Goal: Information Seeking & Learning: Learn about a topic

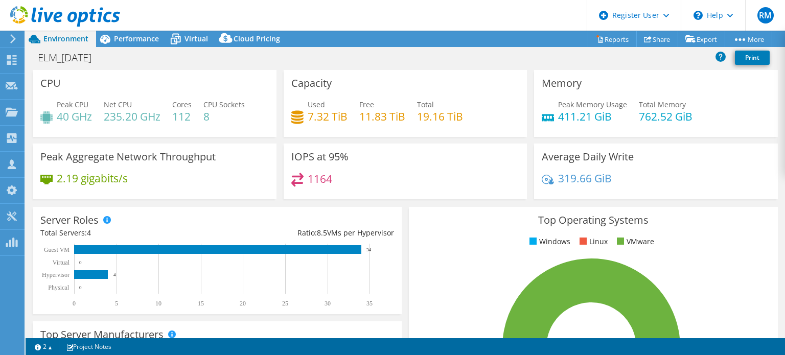
select select "USD"
click at [134, 36] on span "Performance" at bounding box center [136, 39] width 45 height 10
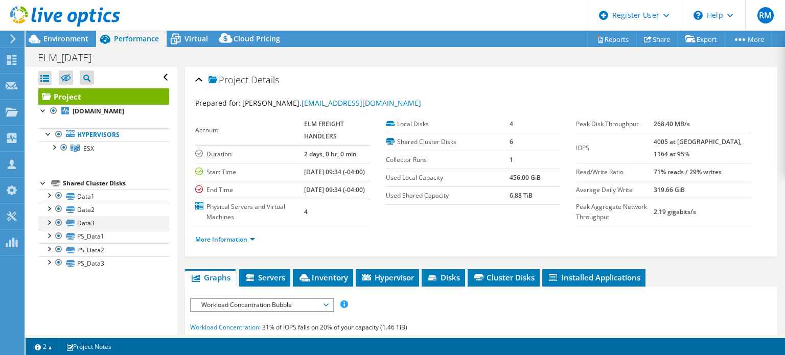
click at [61, 224] on div at bounding box center [59, 223] width 10 height 12
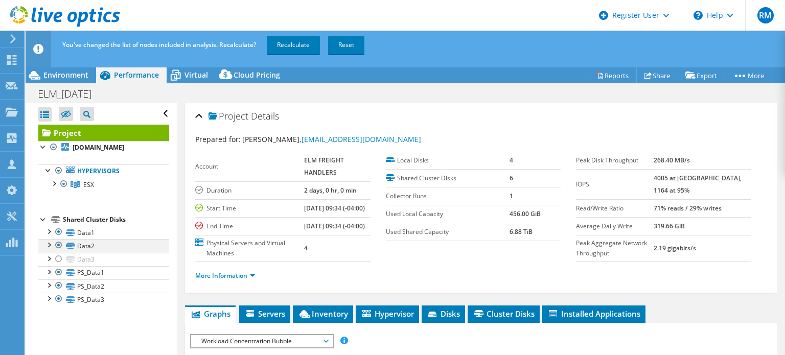
click at [59, 244] on div at bounding box center [59, 245] width 10 height 12
click at [55, 229] on div at bounding box center [59, 232] width 10 height 12
click at [293, 41] on link "Recalculate" at bounding box center [293, 45] width 53 height 18
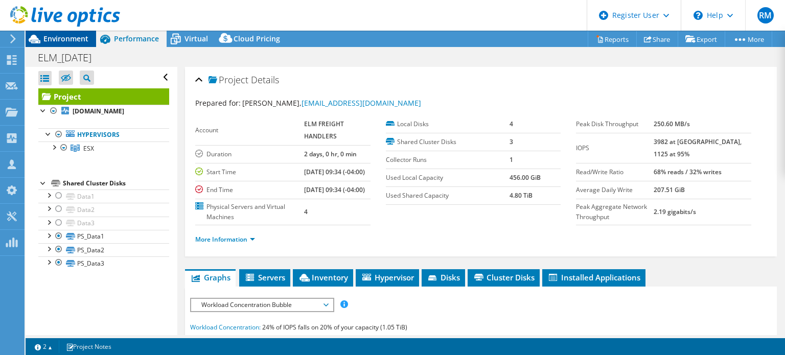
click at [63, 39] on span "Environment" at bounding box center [65, 39] width 45 height 10
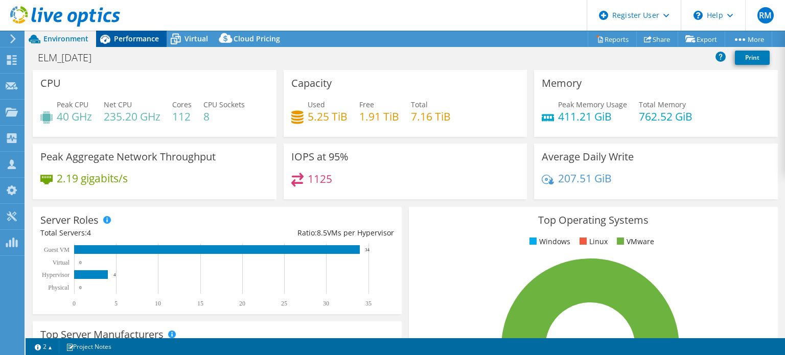
click at [147, 43] on span "Performance" at bounding box center [136, 39] width 45 height 10
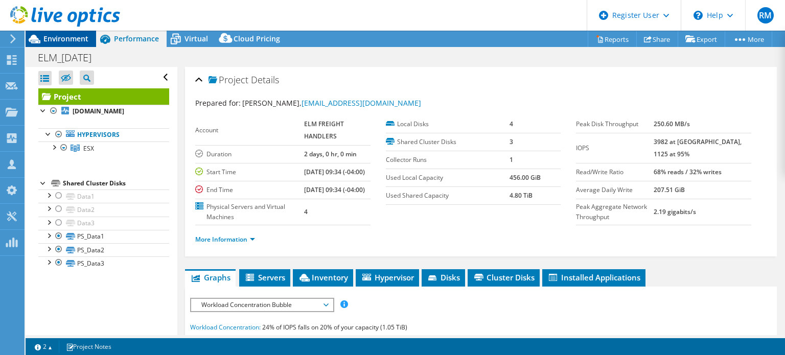
click at [83, 44] on div "Environment" at bounding box center [61, 39] width 71 height 16
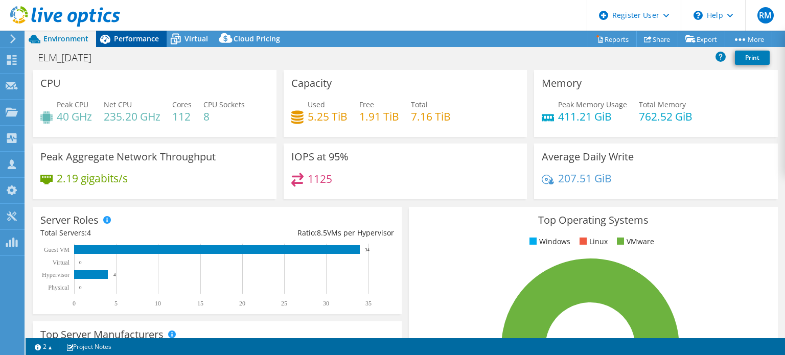
click at [121, 41] on span "Performance" at bounding box center [136, 39] width 45 height 10
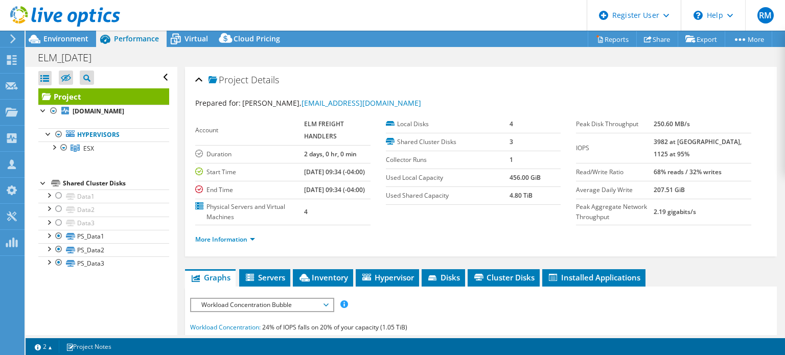
scroll to position [118, 0]
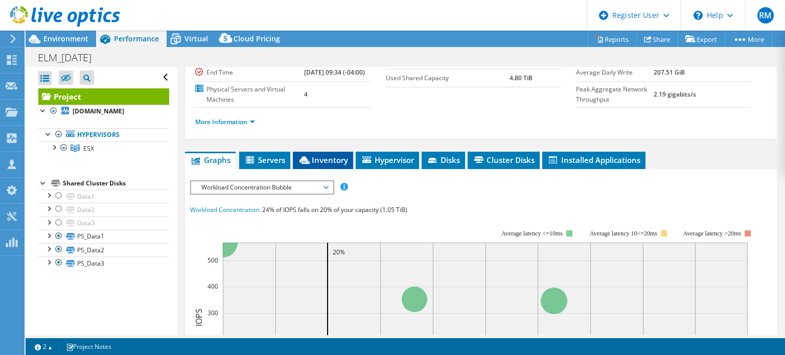
click at [320, 165] on span "Inventory" at bounding box center [323, 160] width 50 height 10
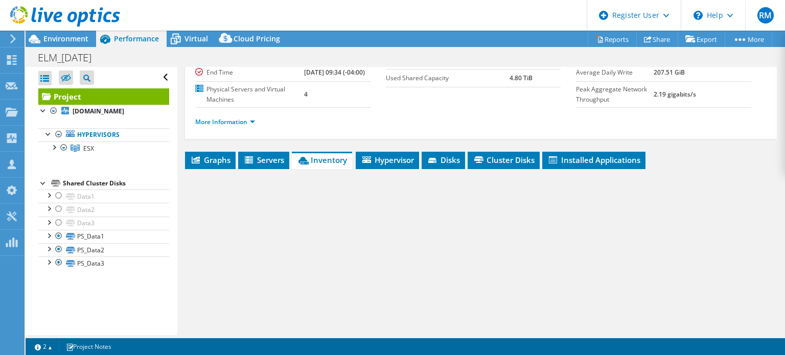
click at [360, 164] on div "Project Details Prepared for: [PERSON_NAME], [EMAIL_ADDRESS][DOMAIN_NAME] Accou…" at bounding box center [480, 187] width 607 height 476
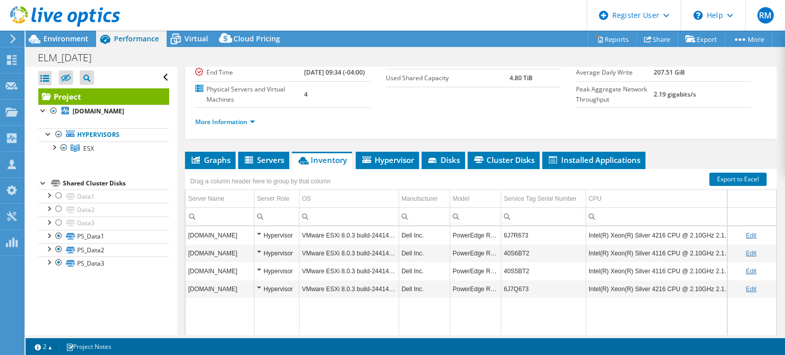
scroll to position [212, 0]
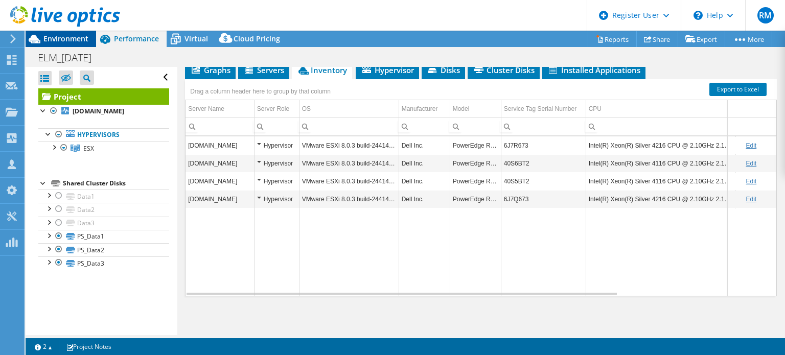
click at [86, 42] on span "Environment" at bounding box center [65, 39] width 45 height 10
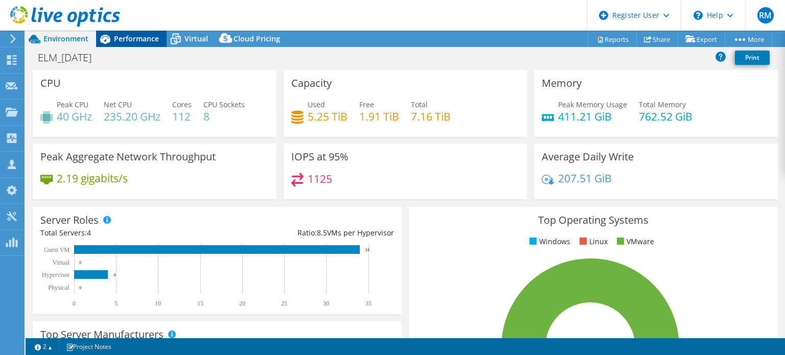
click at [142, 42] on span "Performance" at bounding box center [136, 39] width 45 height 10
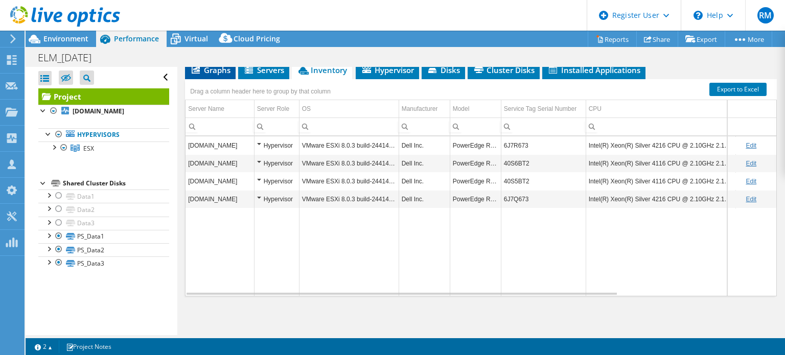
click at [209, 75] on span "Graphs" at bounding box center [210, 70] width 40 height 10
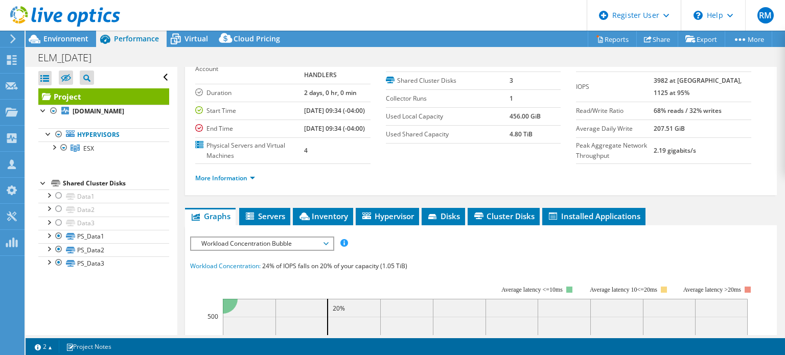
scroll to position [0, 0]
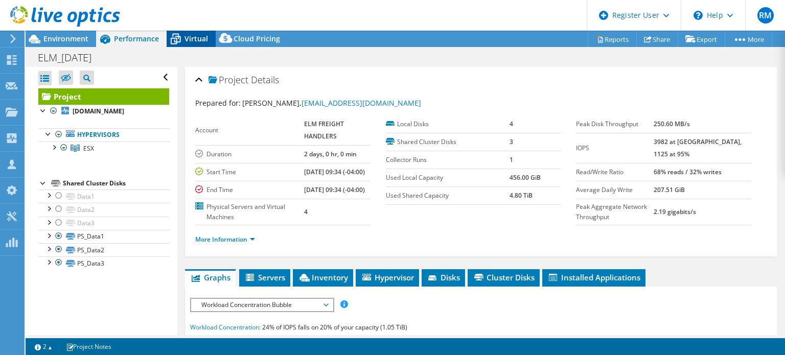
click at [189, 34] on span "Virtual" at bounding box center [197, 39] width 24 height 10
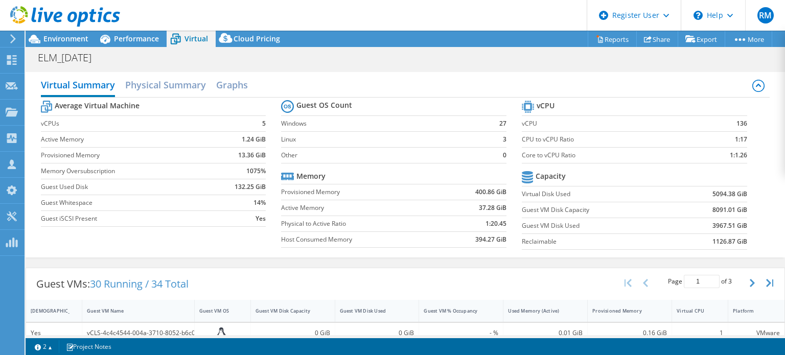
click at [367, 181] on tr "Memory" at bounding box center [393, 177] width 225 height 16
click at [73, 40] on span "Environment" at bounding box center [65, 39] width 45 height 10
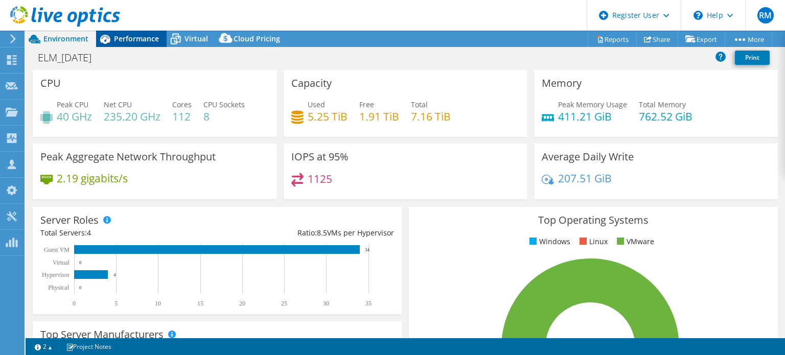
click at [153, 39] on span "Performance" at bounding box center [136, 39] width 45 height 10
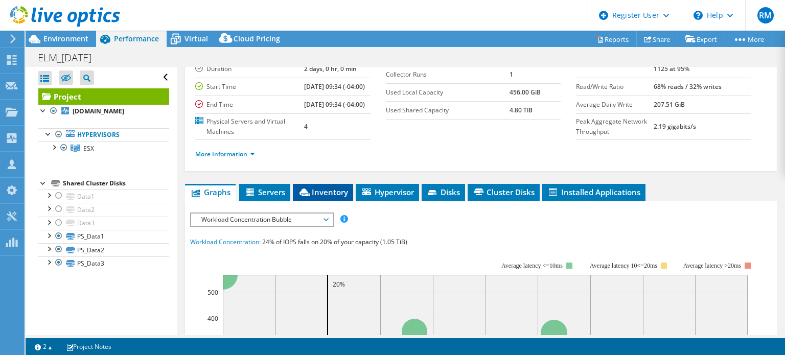
scroll to position [136, 0]
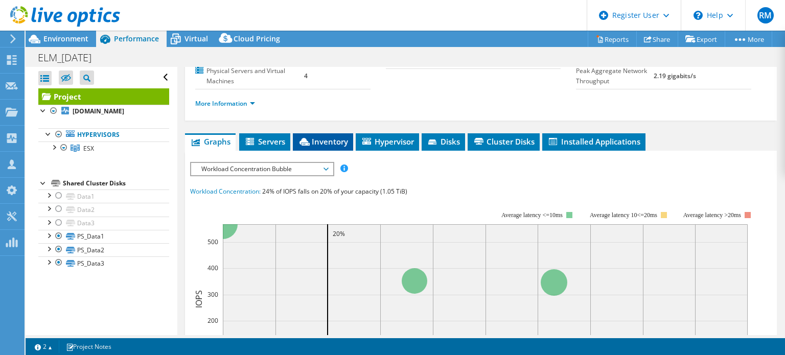
click at [315, 151] on li "Inventory" at bounding box center [323, 141] width 60 height 17
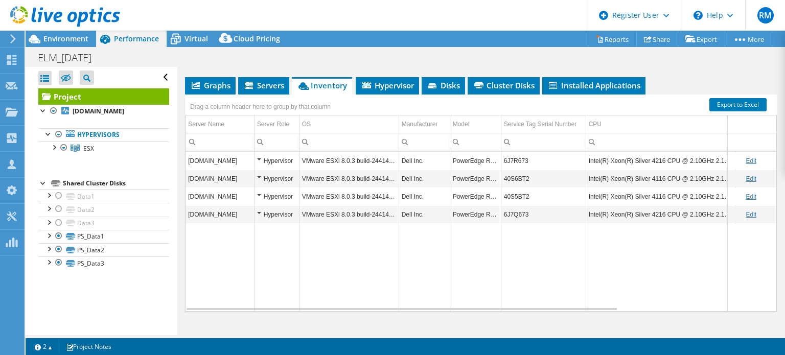
scroll to position [192, 0]
copy td "40S5BT2"
drag, startPoint x: 536, startPoint y: 221, endPoint x: 504, endPoint y: 222, distance: 31.7
click at [504, 206] on td "40S5BT2" at bounding box center [543, 197] width 85 height 18
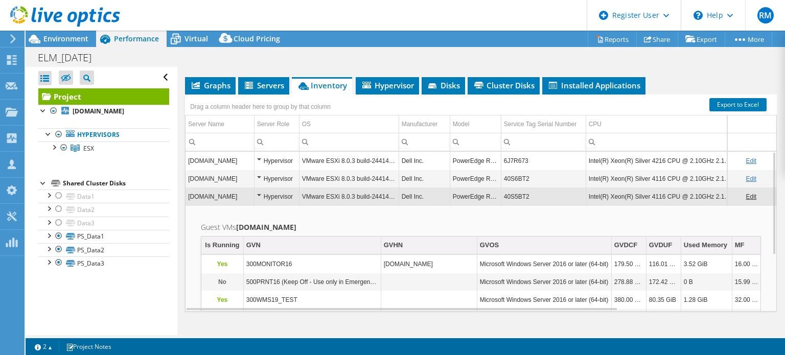
click at [335, 33] on div "Project Actions Project Actions Reports Share Export vSAN ReadyNode Sizer" at bounding box center [406, 39] width 760 height 16
click at [207, 206] on td "[DOMAIN_NAME]" at bounding box center [220, 197] width 69 height 18
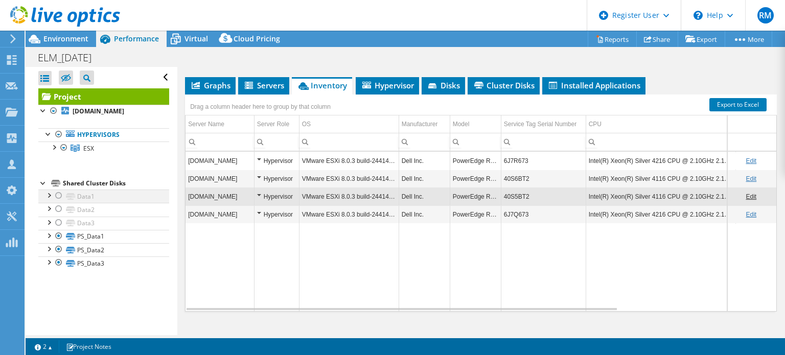
click at [60, 196] on div at bounding box center [59, 196] width 10 height 12
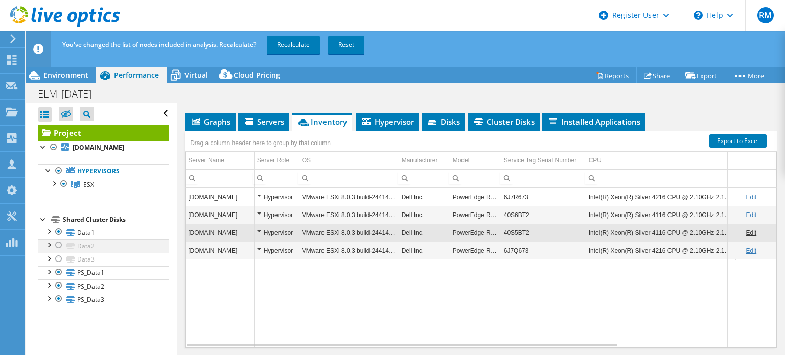
click at [59, 242] on div at bounding box center [59, 245] width 10 height 12
click at [60, 258] on div at bounding box center [59, 259] width 10 height 12
click at [282, 40] on link "Recalculate" at bounding box center [293, 45] width 53 height 18
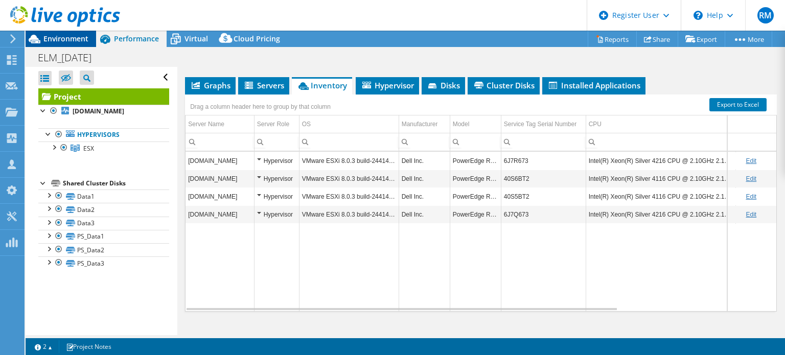
click at [54, 41] on span "Environment" at bounding box center [65, 39] width 45 height 10
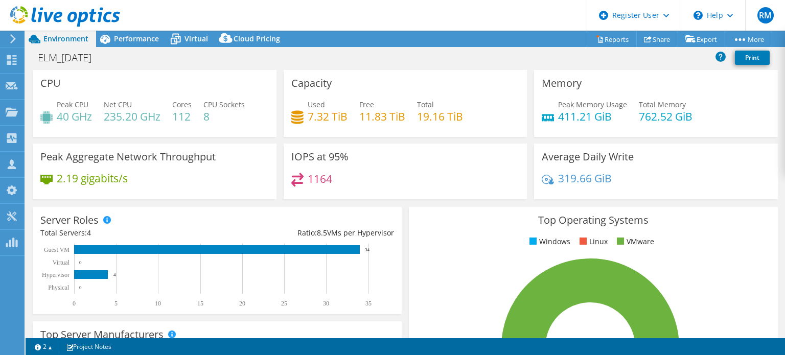
drag, startPoint x: 362, startPoint y: 56, endPoint x: 346, endPoint y: 44, distance: 20.3
drag, startPoint x: 346, startPoint y: 44, endPoint x: 333, endPoint y: 34, distance: 16.0
drag, startPoint x: 333, startPoint y: 34, endPoint x: 311, endPoint y: 24, distance: 24.7
drag, startPoint x: 311, startPoint y: 24, endPoint x: 286, endPoint y: 13, distance: 26.8
click at [286, 13] on header "RM Dell User [PERSON_NAME] [PERSON_NAME][EMAIL_ADDRESS][PERSON_NAME][DOMAIN_NAM…" at bounding box center [392, 15] width 785 height 31
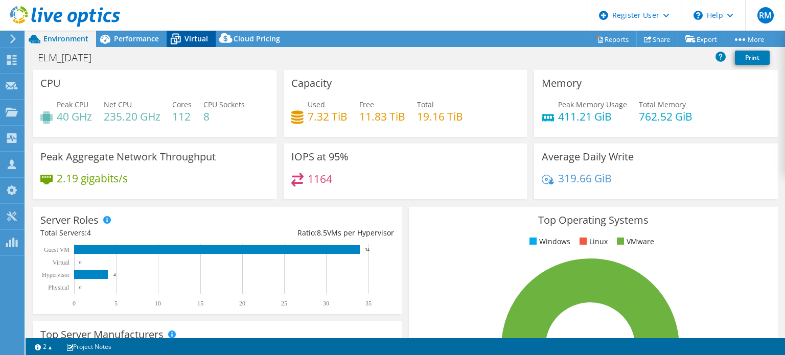
click at [187, 38] on span "Virtual" at bounding box center [197, 39] width 24 height 10
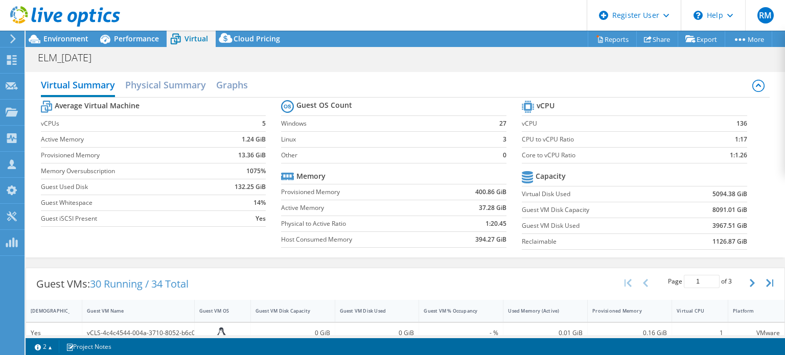
click at [224, 101] on td at bounding box center [239, 107] width 54 height 18
click at [279, 80] on div "Virtual Summary Physical Summary Graphs" at bounding box center [406, 86] width 730 height 23
drag, startPoint x: 331, startPoint y: 24, endPoint x: 301, endPoint y: 14, distance: 31.9
click at [301, 14] on header "RM Dell User [PERSON_NAME] [PERSON_NAME][EMAIL_ADDRESS][PERSON_NAME][DOMAIN_NAM…" at bounding box center [392, 15] width 785 height 31
click at [90, 39] on div "Environment" at bounding box center [61, 39] width 71 height 16
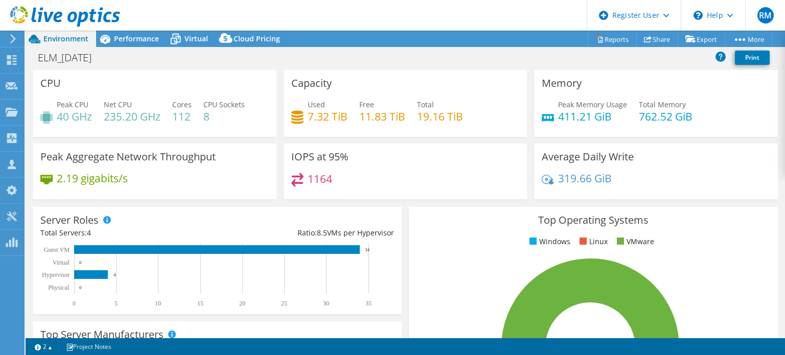
drag, startPoint x: 329, startPoint y: 17, endPoint x: 286, endPoint y: 18, distance: 42.4
click at [286, 18] on header "RM Dell User [PERSON_NAME] [PERSON_NAME][EMAIL_ADDRESS][PERSON_NAME][DOMAIN_NAM…" at bounding box center [392, 15] width 785 height 31
drag, startPoint x: 336, startPoint y: 28, endPoint x: 319, endPoint y: 24, distance: 18.5
click at [319, 24] on header "RM Dell User [PERSON_NAME] [PERSON_NAME][EMAIL_ADDRESS][PERSON_NAME][DOMAIN_NAM…" at bounding box center [392, 15] width 785 height 31
click at [198, 32] on div "Virtual" at bounding box center [191, 39] width 49 height 16
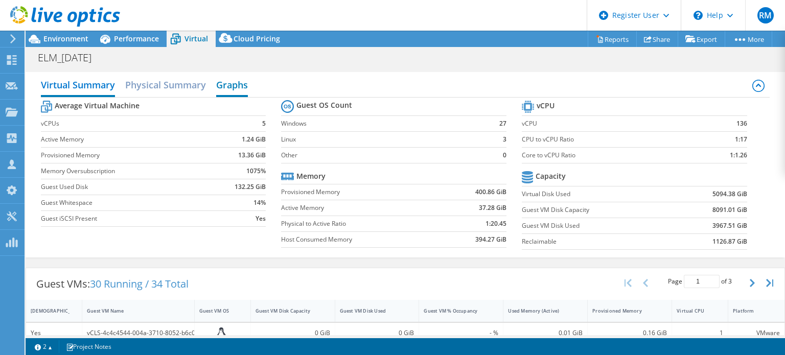
click at [245, 89] on h2 "Graphs" at bounding box center [232, 86] width 32 height 22
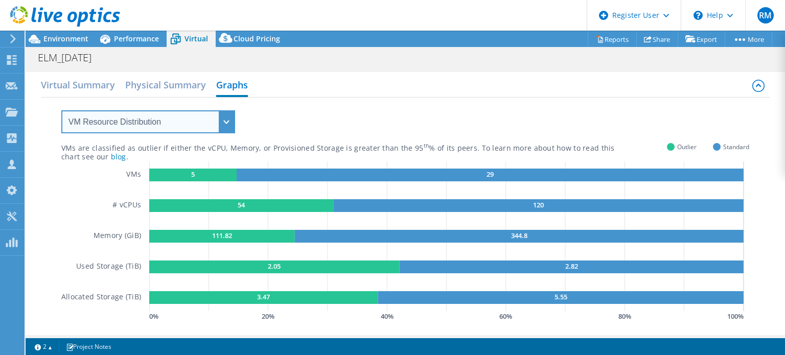
click at [214, 118] on select "VM Resource Distribution Provisioning Contrast Over Provisioning" at bounding box center [148, 121] width 174 height 23
select select "Over Provisioning"
click at [61, 110] on select "VM Resource Distribution Provisioning Contrast Over Provisioning" at bounding box center [148, 121] width 174 height 23
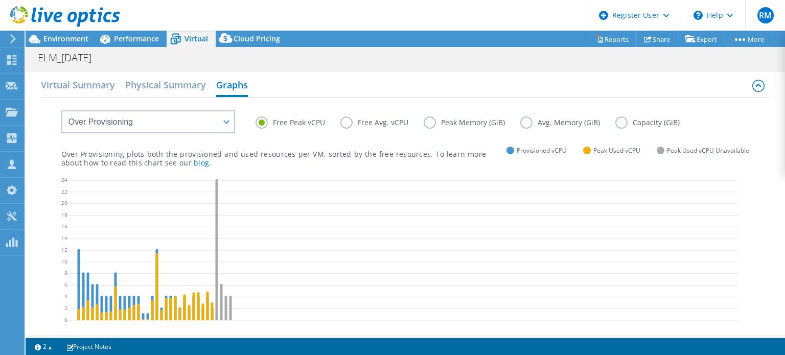
click at [626, 128] on label "Capacity (GiB)" at bounding box center [656, 123] width 80 height 12
click at [0, 0] on input "Capacity (GiB)" at bounding box center [0, 0] width 0 height 0
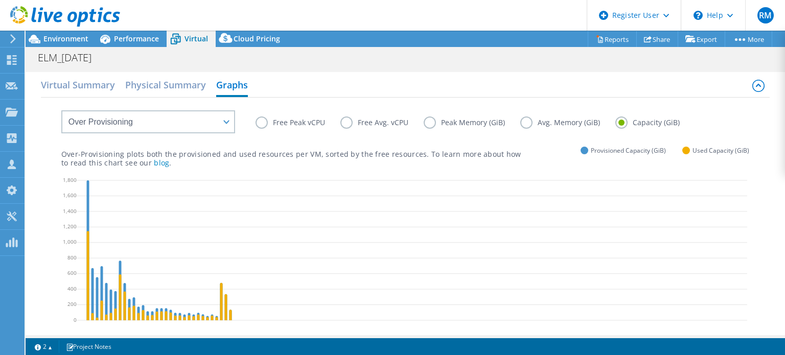
drag, startPoint x: 413, startPoint y: 81, endPoint x: 401, endPoint y: 71, distance: 15.6
drag, startPoint x: 401, startPoint y: 71, endPoint x: 358, endPoint y: 12, distance: 73.2
click at [358, 12] on header "RM Dell User [PERSON_NAME] [PERSON_NAME][EMAIL_ADDRESS][PERSON_NAME][DOMAIN_NAM…" at bounding box center [392, 15] width 785 height 31
drag, startPoint x: 358, startPoint y: 12, endPoint x: 317, endPoint y: 26, distance: 43.7
click at [317, 26] on header "RM Dell User [PERSON_NAME] [PERSON_NAME][EMAIL_ADDRESS][PERSON_NAME][DOMAIN_NAM…" at bounding box center [392, 15] width 785 height 31
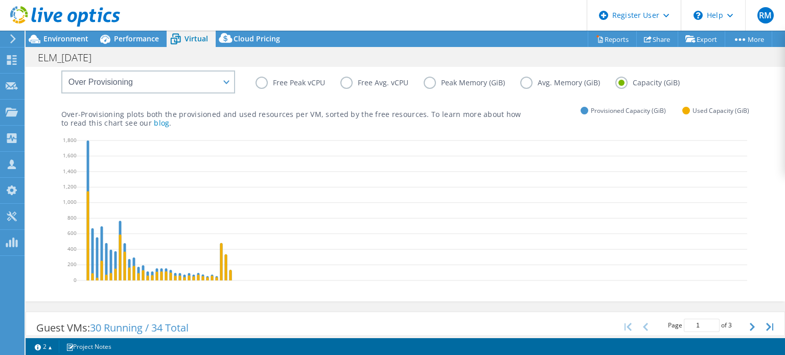
scroll to position [39, 0]
click at [238, 122] on p "Over-Provisioning plots both the provisioned and used resources per VM, sorted …" at bounding box center [291, 119] width 460 height 17
drag, startPoint x: 344, startPoint y: 16, endPoint x: 322, endPoint y: 15, distance: 22.0
click at [322, 15] on header "RM Dell User [PERSON_NAME] [PERSON_NAME][EMAIL_ADDRESS][PERSON_NAME][DOMAIN_NAM…" at bounding box center [392, 15] width 785 height 31
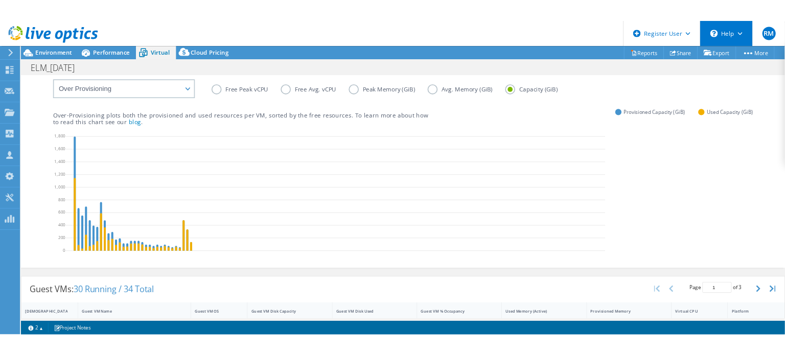
scroll to position [157, 0]
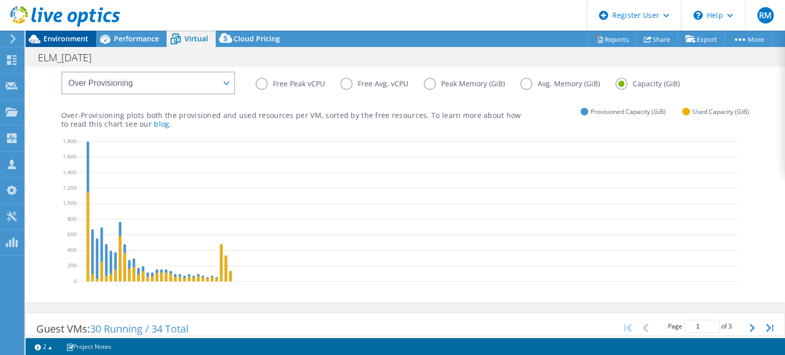
click at [55, 37] on span "Environment" at bounding box center [65, 39] width 45 height 10
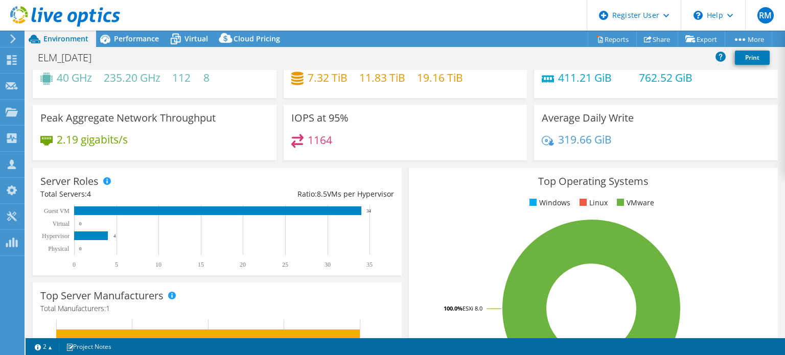
click at [339, 97] on div "Capacity Used 7.32 TiB Free 11.83 TiB Total 19.16 TiB" at bounding box center [406, 64] width 244 height 67
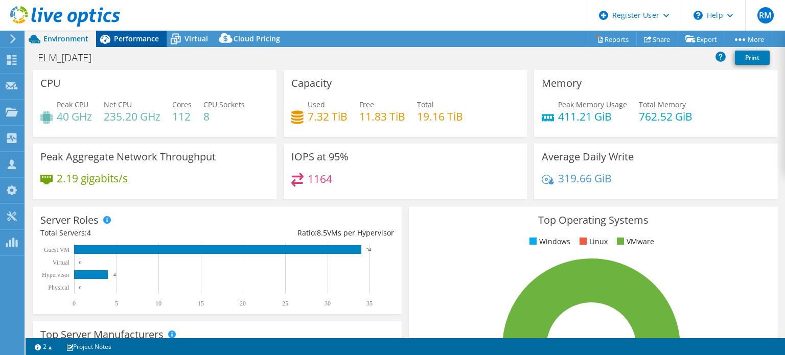
click at [157, 41] on span "Performance" at bounding box center [136, 39] width 45 height 10
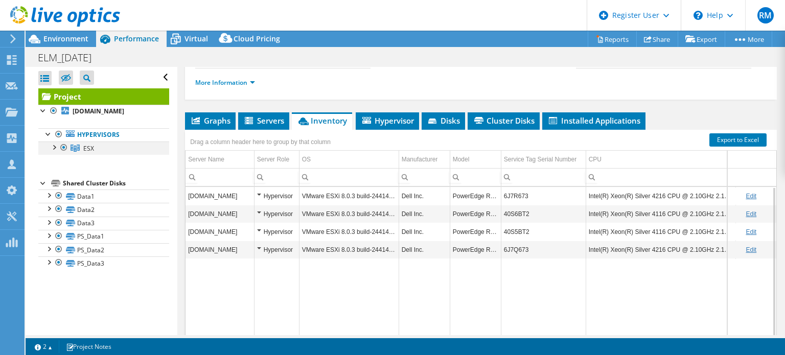
click at [53, 149] on div at bounding box center [54, 147] width 10 height 10
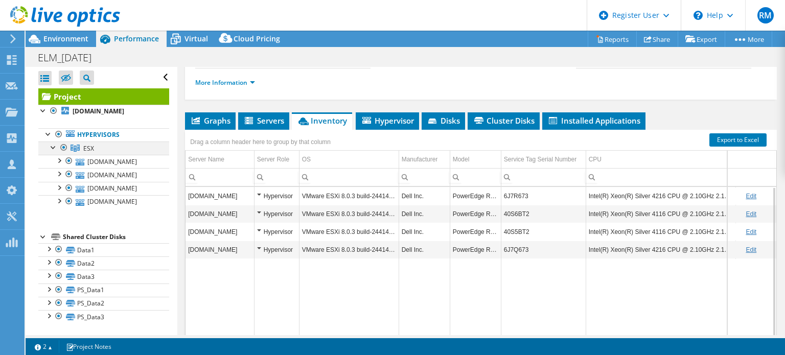
click at [53, 149] on div at bounding box center [54, 147] width 10 height 10
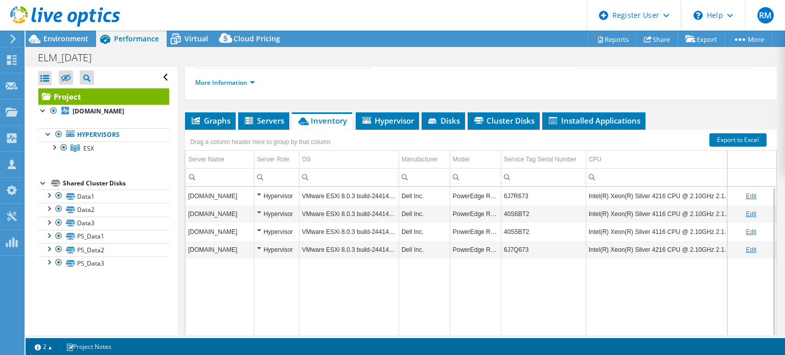
drag, startPoint x: 321, startPoint y: 28, endPoint x: 291, endPoint y: 20, distance: 30.6
drag, startPoint x: 291, startPoint y: 20, endPoint x: 257, endPoint y: 15, distance: 34.6
click at [257, 15] on header "RM Dell User [PERSON_NAME] [PERSON_NAME][EMAIL_ADDRESS][PERSON_NAME][DOMAIN_NAM…" at bounding box center [392, 15] width 785 height 31
click at [78, 41] on span "Environment" at bounding box center [65, 39] width 45 height 10
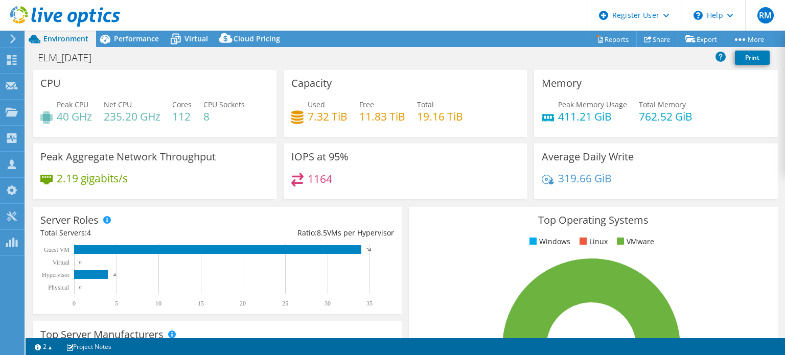
drag, startPoint x: 447, startPoint y: 16, endPoint x: 381, endPoint y: 18, distance: 66.0
drag, startPoint x: 381, startPoint y: 18, endPoint x: 353, endPoint y: 15, distance: 27.8
drag, startPoint x: 353, startPoint y: 15, endPoint x: 279, endPoint y: 17, distance: 74.7
click at [279, 17] on header "RM Dell User [PERSON_NAME] [PERSON_NAME][EMAIL_ADDRESS][PERSON_NAME][DOMAIN_NAM…" at bounding box center [392, 15] width 785 height 31
click at [161, 38] on div "Performance" at bounding box center [131, 39] width 71 height 16
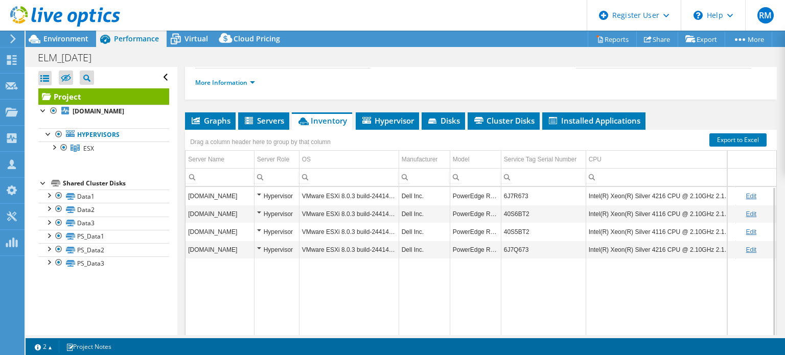
click at [350, 88] on ul "More Information" at bounding box center [481, 82] width 572 height 14
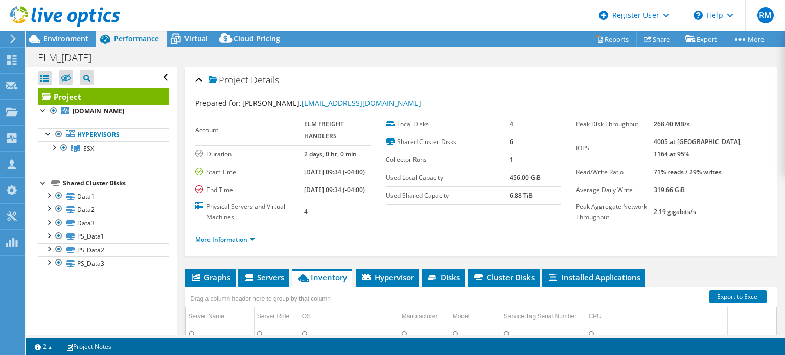
drag, startPoint x: 367, startPoint y: 12, endPoint x: 337, endPoint y: 11, distance: 29.7
click at [337, 11] on header "RM Dell User [PERSON_NAME] [PERSON_NAME][EMAIL_ADDRESS][PERSON_NAME][DOMAIN_NAM…" at bounding box center [392, 15] width 785 height 31
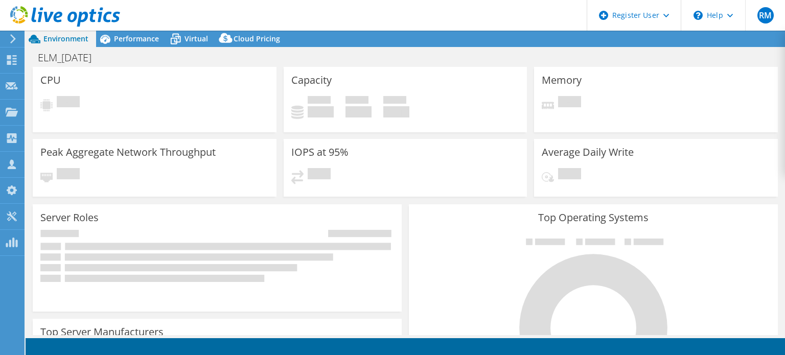
select select "USD"
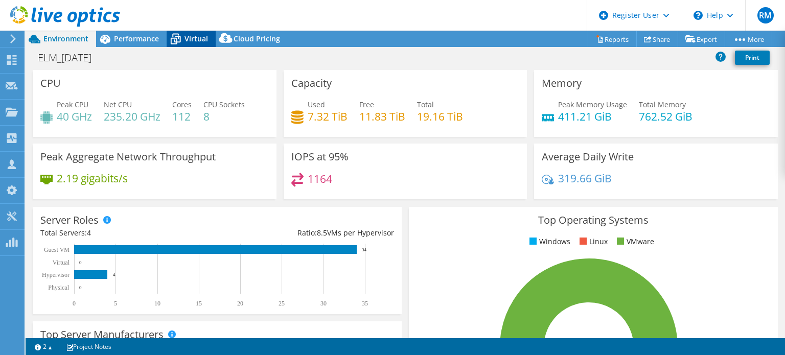
click at [209, 38] on div "Virtual" at bounding box center [191, 39] width 49 height 16
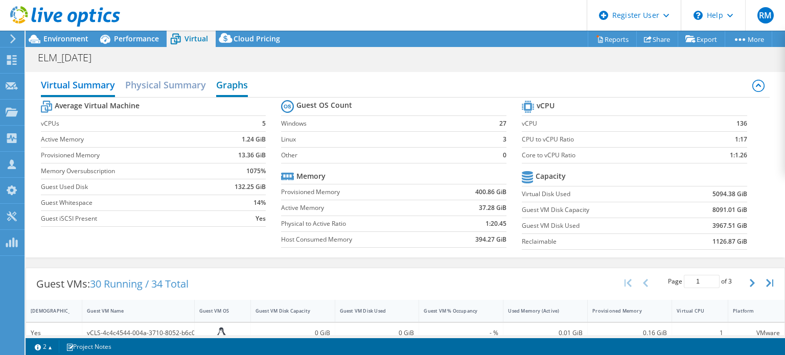
click at [223, 89] on h2 "Graphs" at bounding box center [232, 86] width 32 height 22
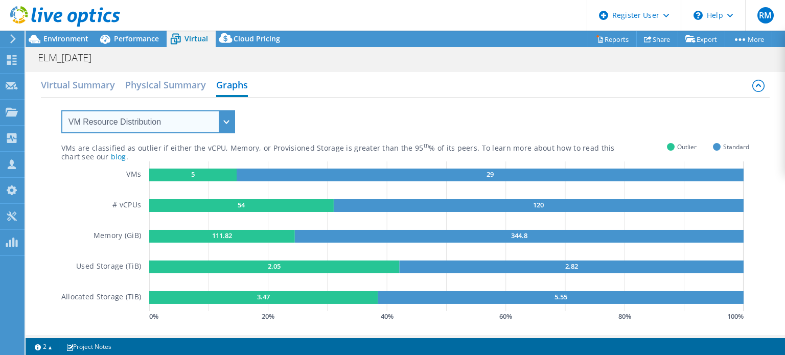
click at [206, 112] on select "VM Resource Distribution Provisioning Contrast Over Provisioning" at bounding box center [148, 121] width 174 height 23
select select "Over Provisioning"
click at [61, 110] on select "VM Resource Distribution Provisioning Contrast Over Provisioning" at bounding box center [148, 121] width 174 height 23
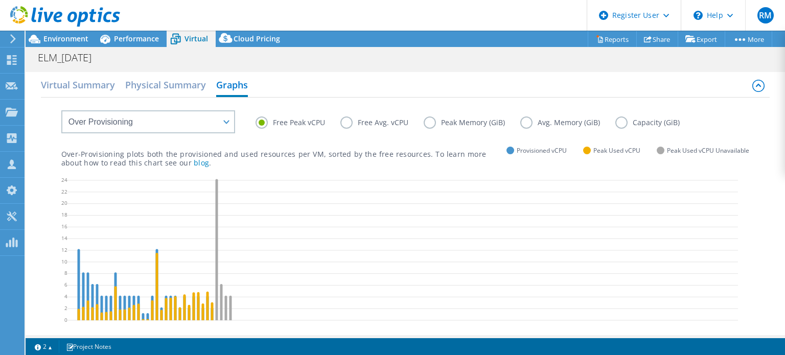
click at [353, 86] on div "Virtual Summary Physical Summary Graphs" at bounding box center [406, 86] width 730 height 23
click at [84, 83] on h2 "Virtual Summary" at bounding box center [78, 86] width 74 height 22
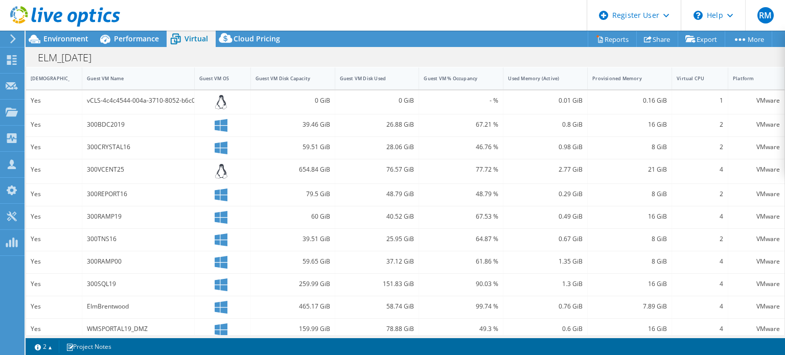
scroll to position [232, 0]
click at [369, 87] on div "Guest VM Disk Used" at bounding box center [377, 79] width 84 height 22
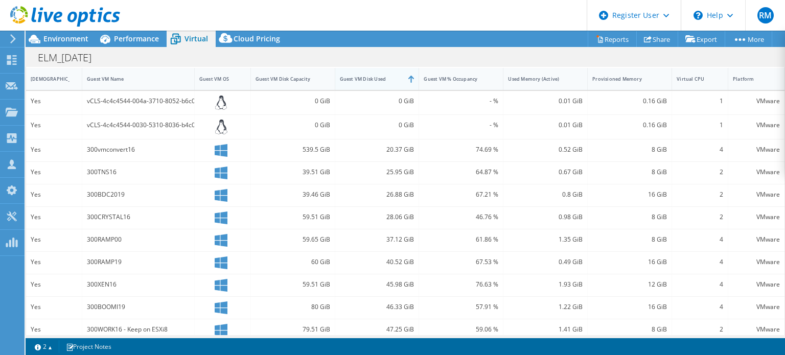
click at [369, 87] on div "Guest VM Disk Used" at bounding box center [377, 79] width 84 height 22
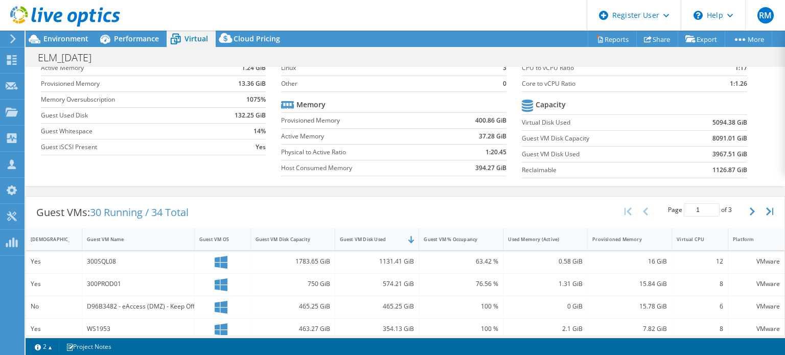
scroll to position [107, 0]
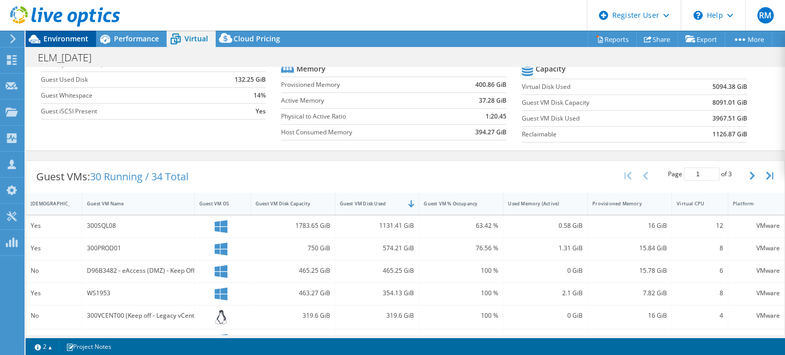
click at [91, 43] on div "Environment" at bounding box center [61, 39] width 71 height 16
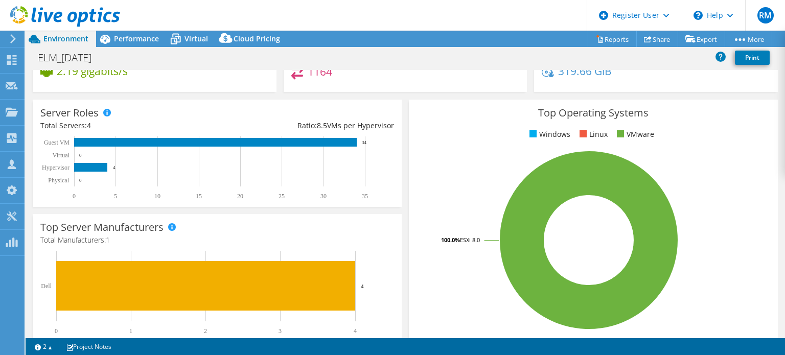
scroll to position [0, 0]
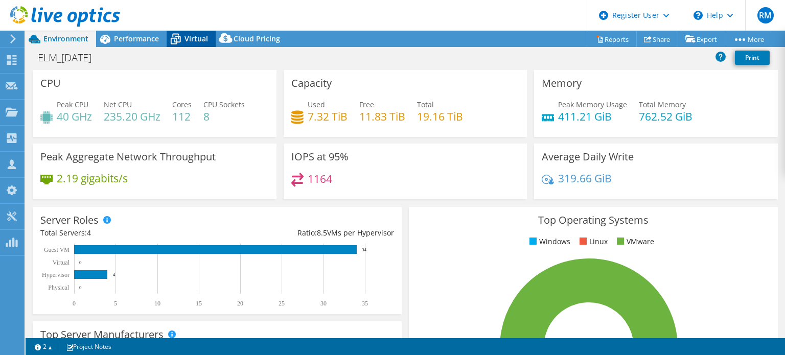
click at [191, 43] on div "Virtual" at bounding box center [191, 39] width 49 height 16
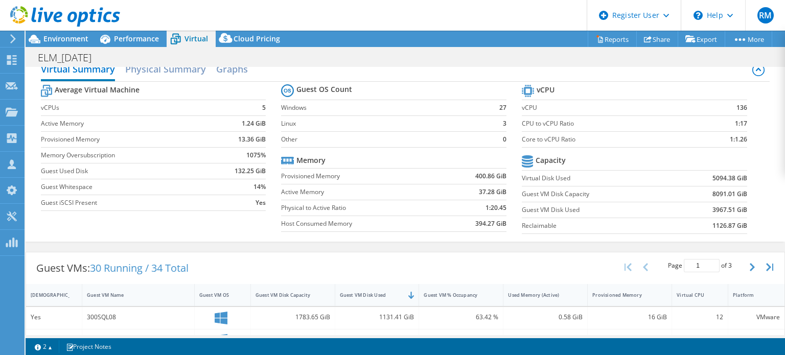
scroll to position [17, 0]
click at [84, 39] on span "Environment" at bounding box center [65, 39] width 45 height 10
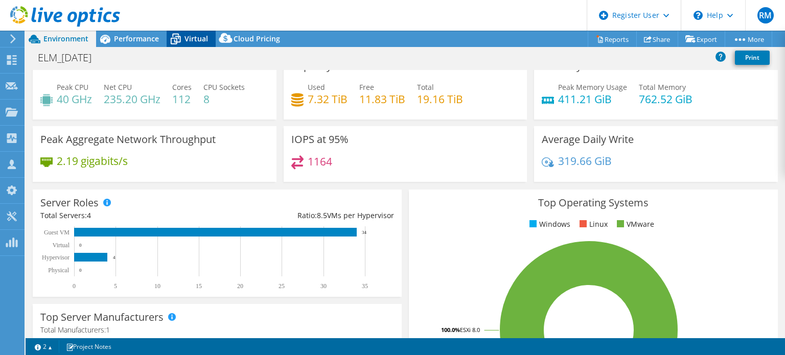
click at [198, 38] on span "Virtual" at bounding box center [197, 39] width 24 height 10
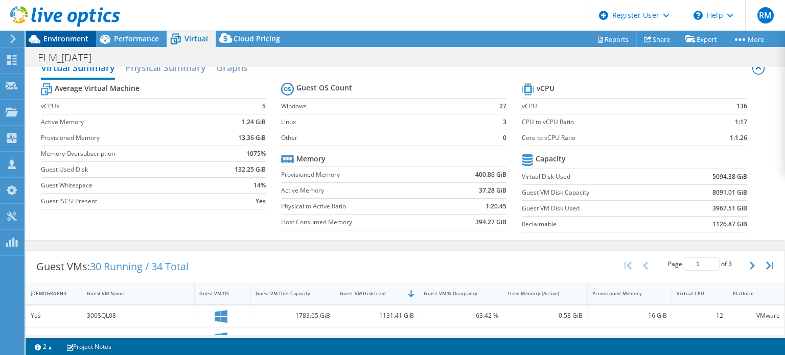
click at [90, 40] on div "Environment" at bounding box center [61, 39] width 71 height 16
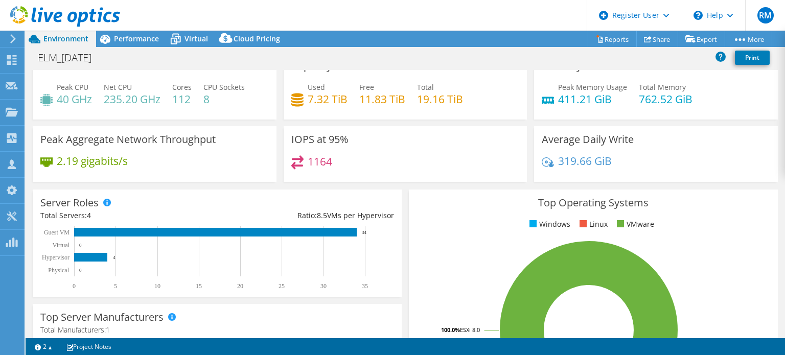
scroll to position [0, 0]
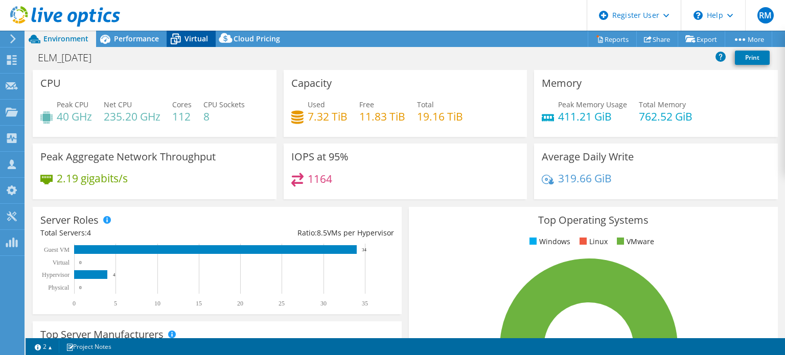
click at [174, 40] on icon at bounding box center [176, 40] width 10 height 8
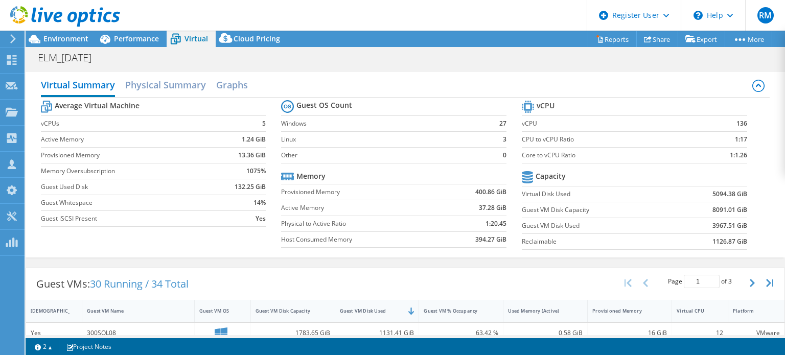
drag, startPoint x: 334, startPoint y: 16, endPoint x: 310, endPoint y: 16, distance: 24.0
click at [310, 16] on header "RM Dell User [PERSON_NAME] [PERSON_NAME][EMAIL_ADDRESS][PERSON_NAME][DOMAIN_NAM…" at bounding box center [392, 15] width 785 height 31
